Goal: Information Seeking & Learning: Learn about a topic

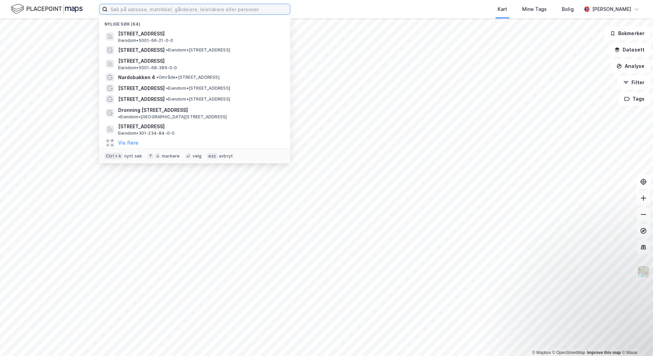
click at [244, 12] on input at bounding box center [199, 9] width 182 height 10
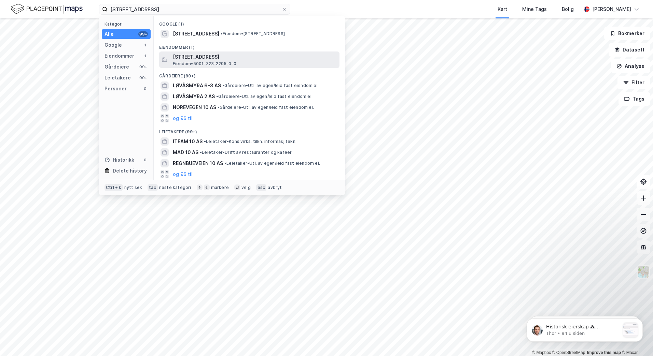
click at [212, 59] on span "[STREET_ADDRESS]" at bounding box center [255, 57] width 164 height 8
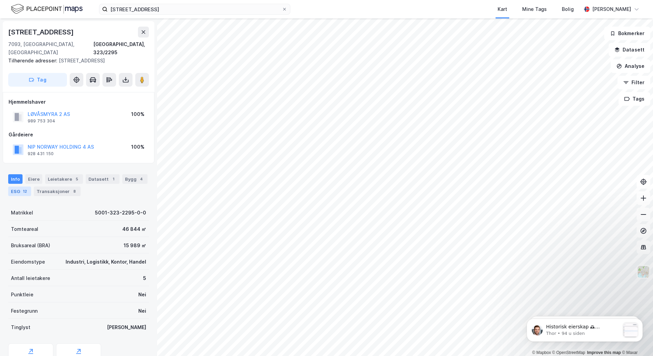
click at [26, 188] on div "12" at bounding box center [25, 191] width 7 height 7
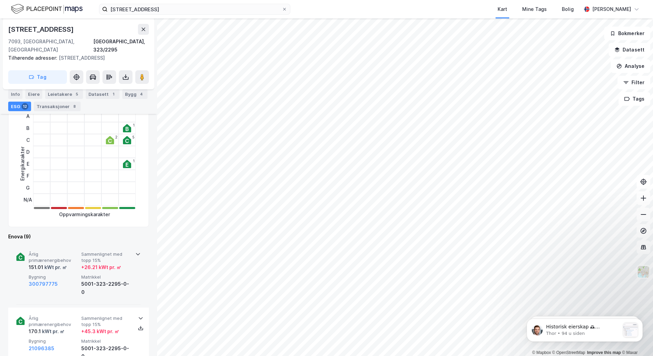
scroll to position [137, 0]
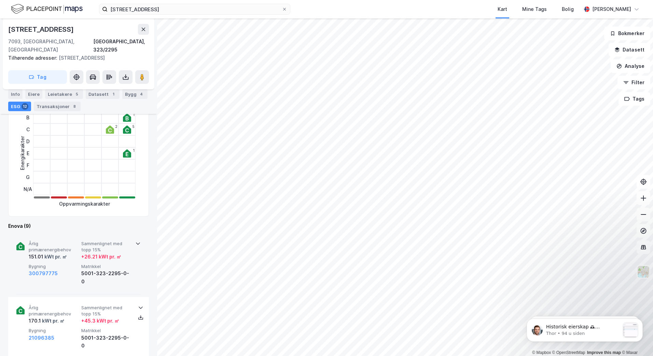
click at [135, 241] on icon at bounding box center [137, 243] width 5 height 5
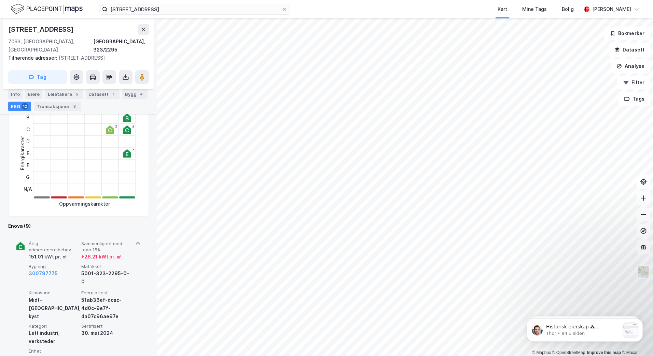
click at [135, 241] on icon at bounding box center [137, 243] width 5 height 5
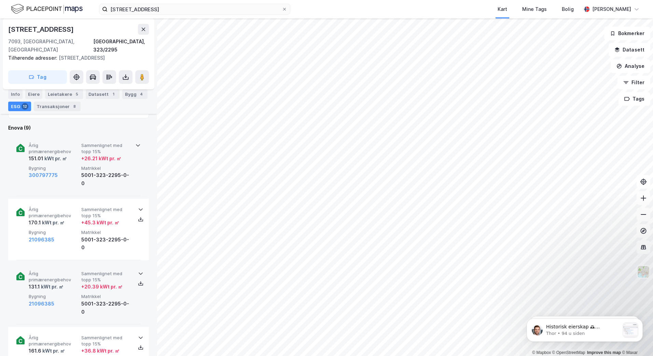
scroll to position [239, 0]
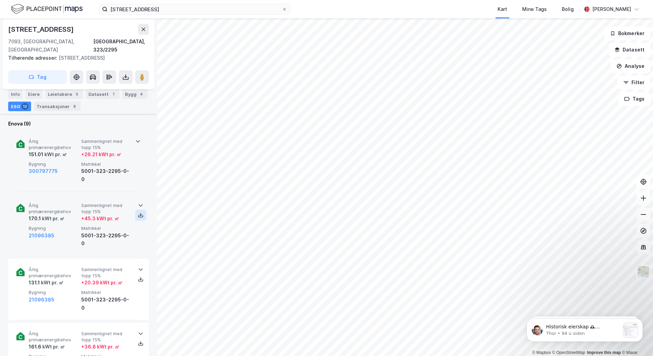
click at [138, 215] on icon at bounding box center [140, 216] width 5 height 2
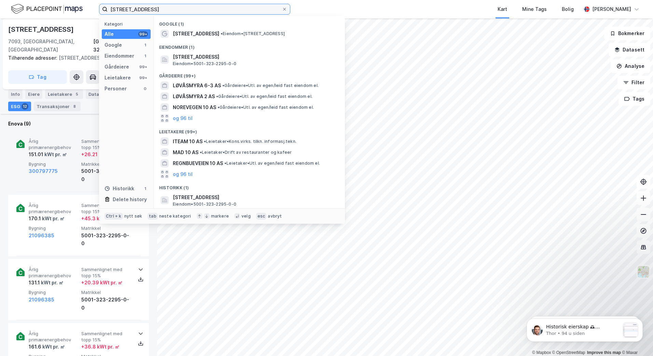
click at [160, 10] on input "[STREET_ADDRESS]" at bounding box center [195, 9] width 174 height 10
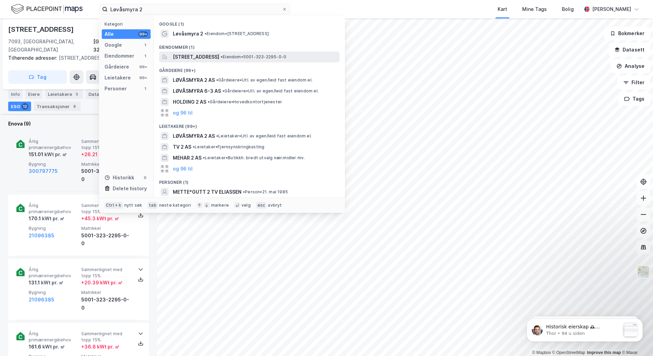
click at [197, 60] on span "[STREET_ADDRESS]" at bounding box center [196, 57] width 46 height 8
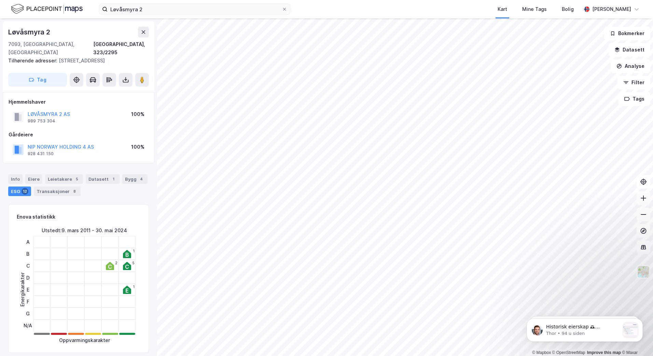
scroll to position [239, 0]
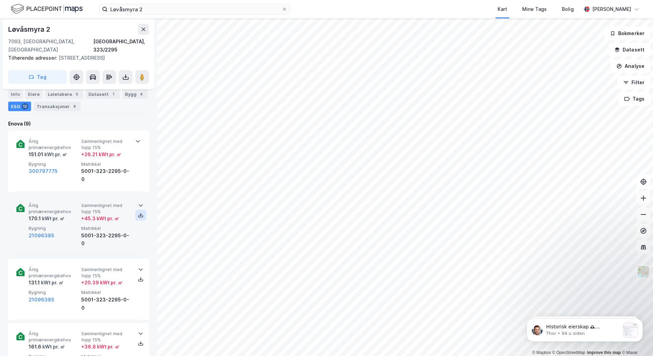
click at [138, 213] on icon at bounding box center [140, 215] width 5 height 5
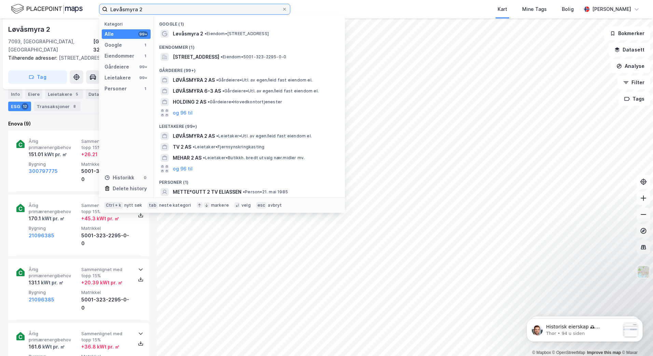
click at [167, 9] on input "Løvåsmyra 2" at bounding box center [195, 9] width 174 height 10
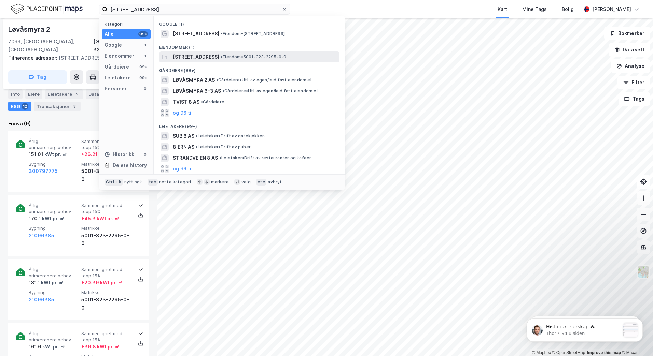
click at [183, 57] on span "[STREET_ADDRESS]" at bounding box center [196, 57] width 46 height 8
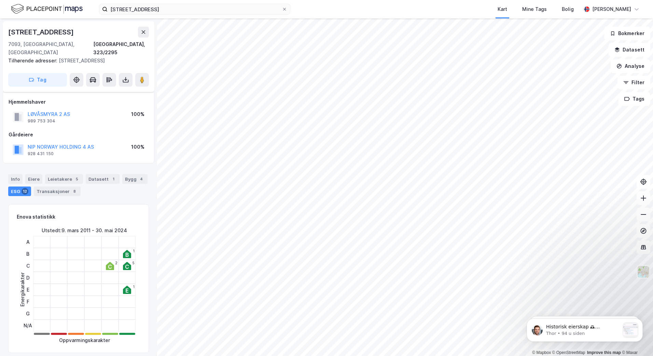
scroll to position [239, 0]
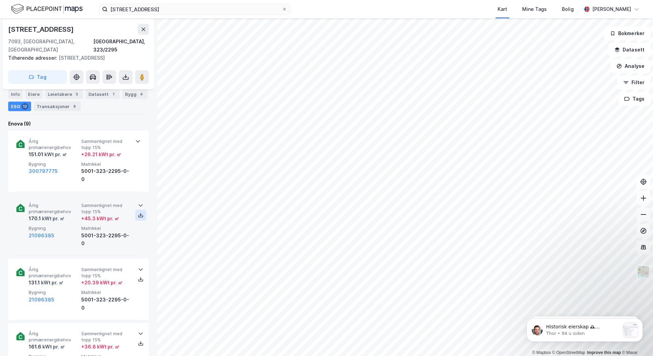
click at [138, 215] on icon at bounding box center [140, 216] width 5 height 2
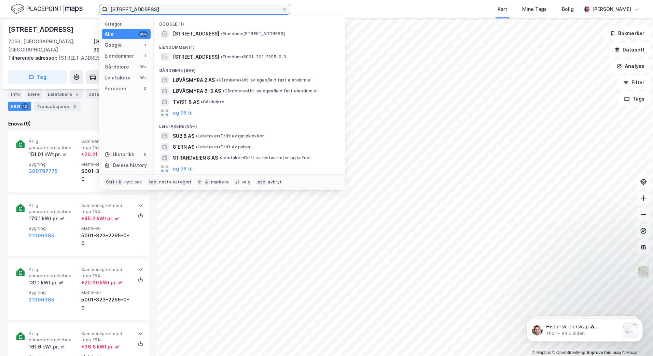
drag, startPoint x: 169, startPoint y: 11, endPoint x: 45, endPoint y: 2, distance: 124.3
click at [45, 2] on div "Løvåsmyra 8 Kategori Alle 99+ Google 1 Eiendommer 1 Gårdeiere 99+ Leietakere 99…" at bounding box center [326, 9] width 653 height 18
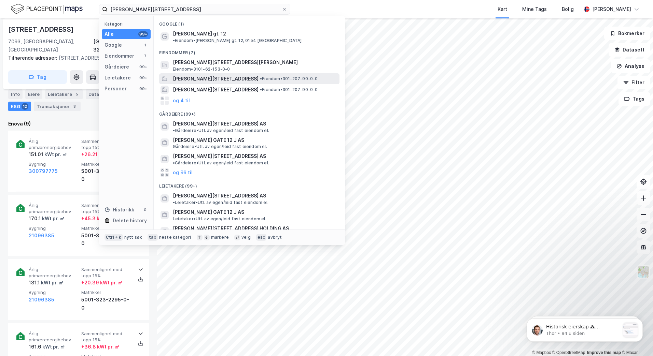
click at [197, 75] on span "[PERSON_NAME][STREET_ADDRESS]" at bounding box center [216, 79] width 86 height 8
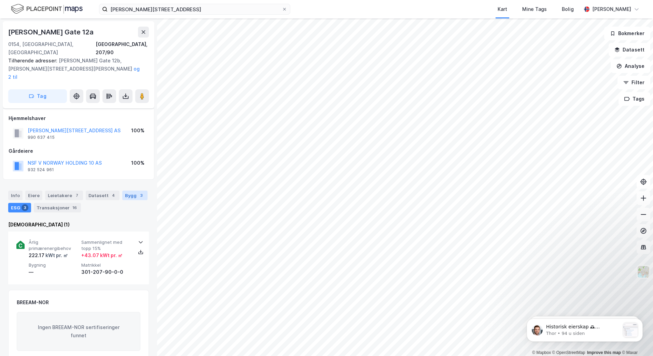
scroll to position [17, 0]
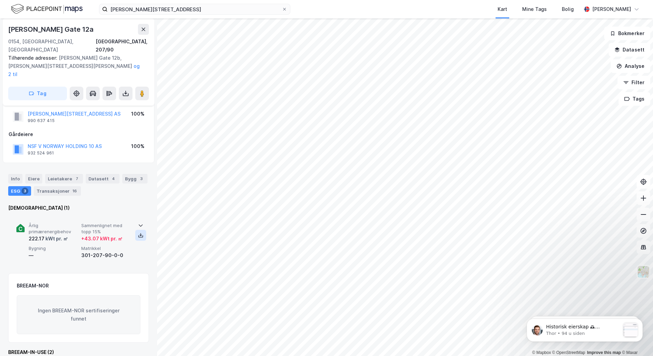
click at [140, 233] on icon at bounding box center [140, 235] width 5 height 5
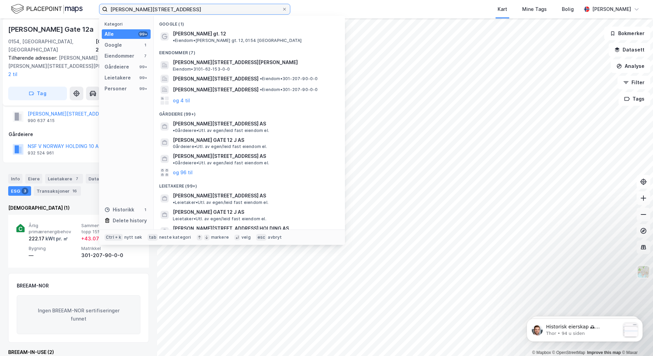
drag, startPoint x: 181, startPoint y: 7, endPoint x: 67, endPoint y: 10, distance: 114.0
click at [67, 10] on div "[PERSON_NAME][STREET_ADDRESS] Kategori Alle 99+ Google 1 Eiendommer 7 Gårdeiere…" at bounding box center [326, 9] width 653 height 18
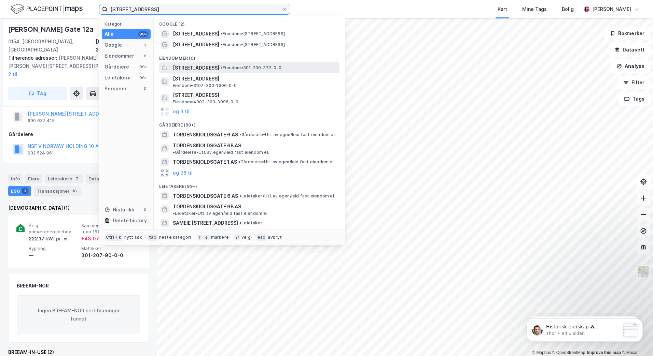
type input "[STREET_ADDRESS]"
click at [199, 71] on span "[STREET_ADDRESS]" at bounding box center [196, 68] width 46 height 8
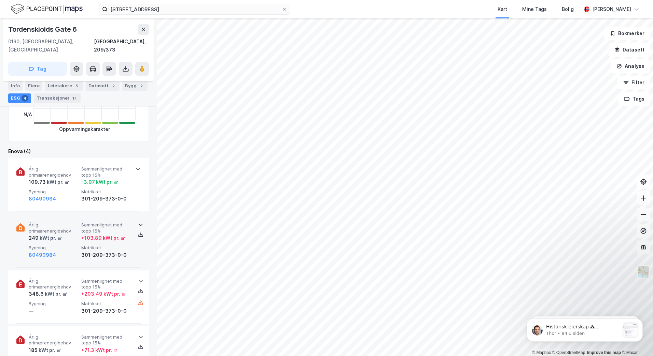
scroll to position [205, 0]
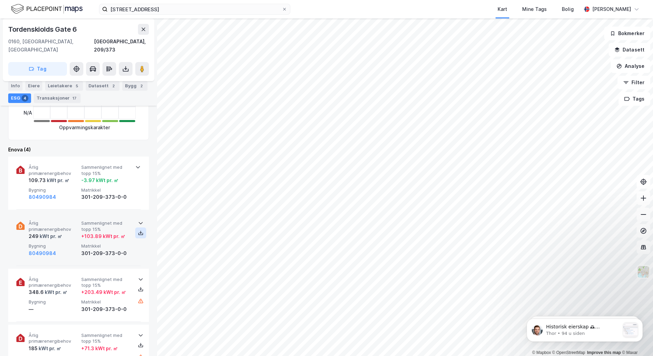
click at [141, 228] on button at bounding box center [140, 233] width 11 height 11
